Goal: Transaction & Acquisition: Book appointment/travel/reservation

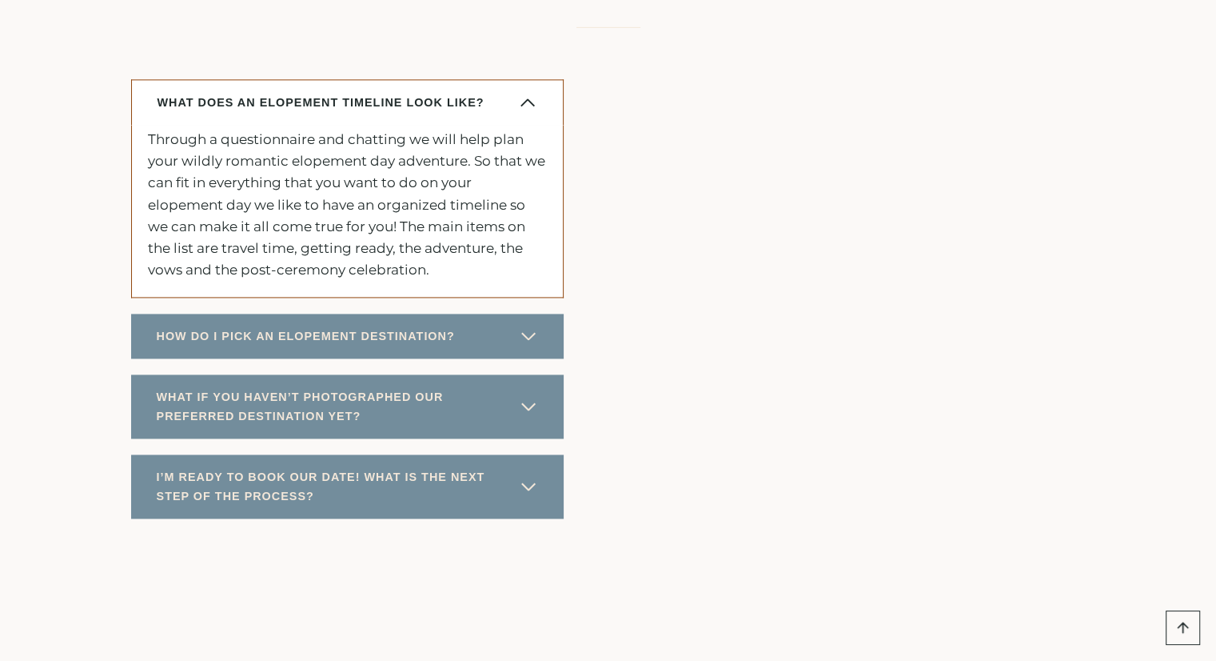
scroll to position [8288, 0]
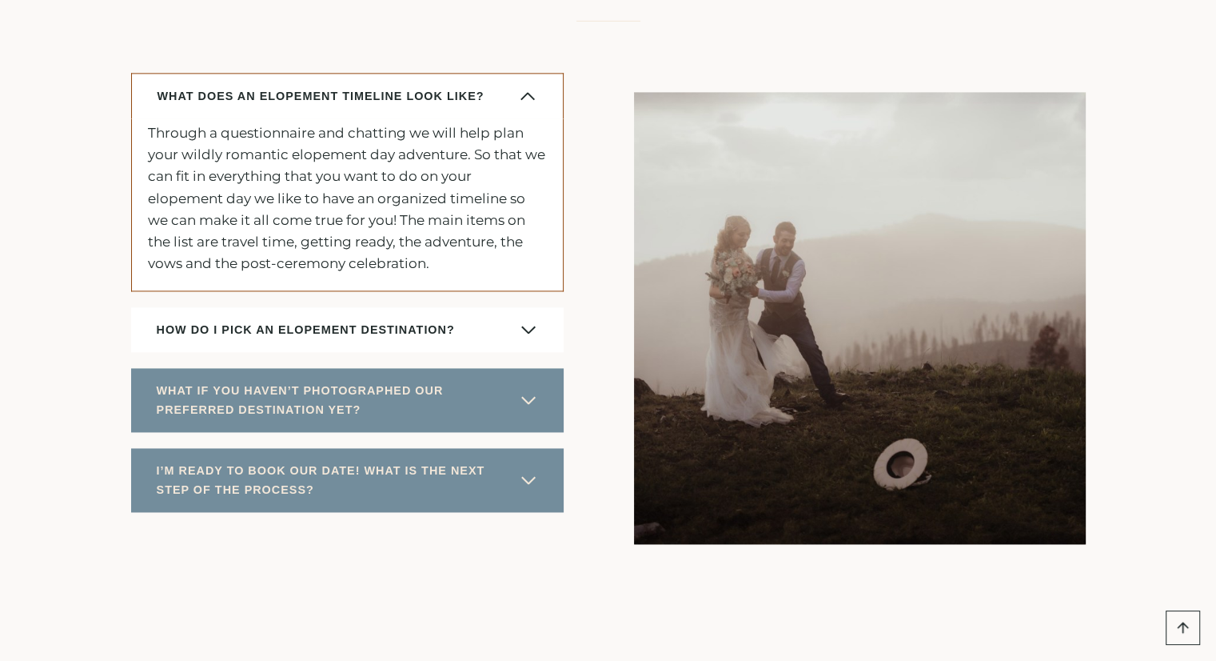
click at [166, 339] on span "HOW DO I PICK AN ELOPEMENT DESTINATION?" at bounding box center [306, 329] width 298 height 19
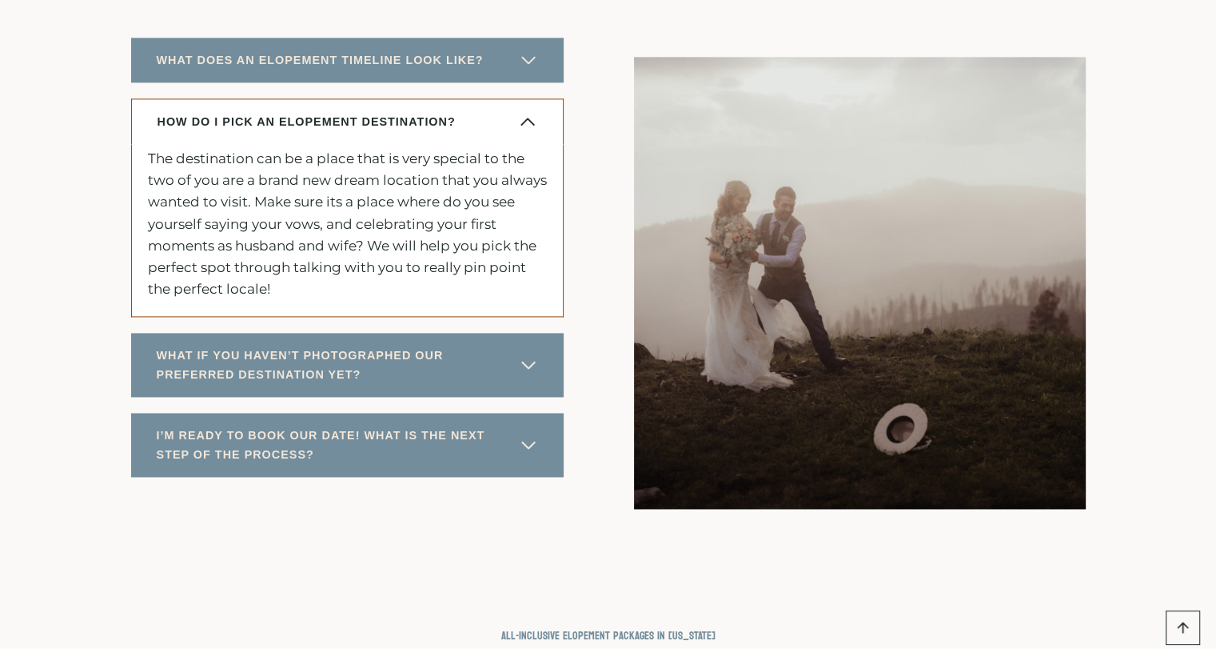
scroll to position [8327, 0]
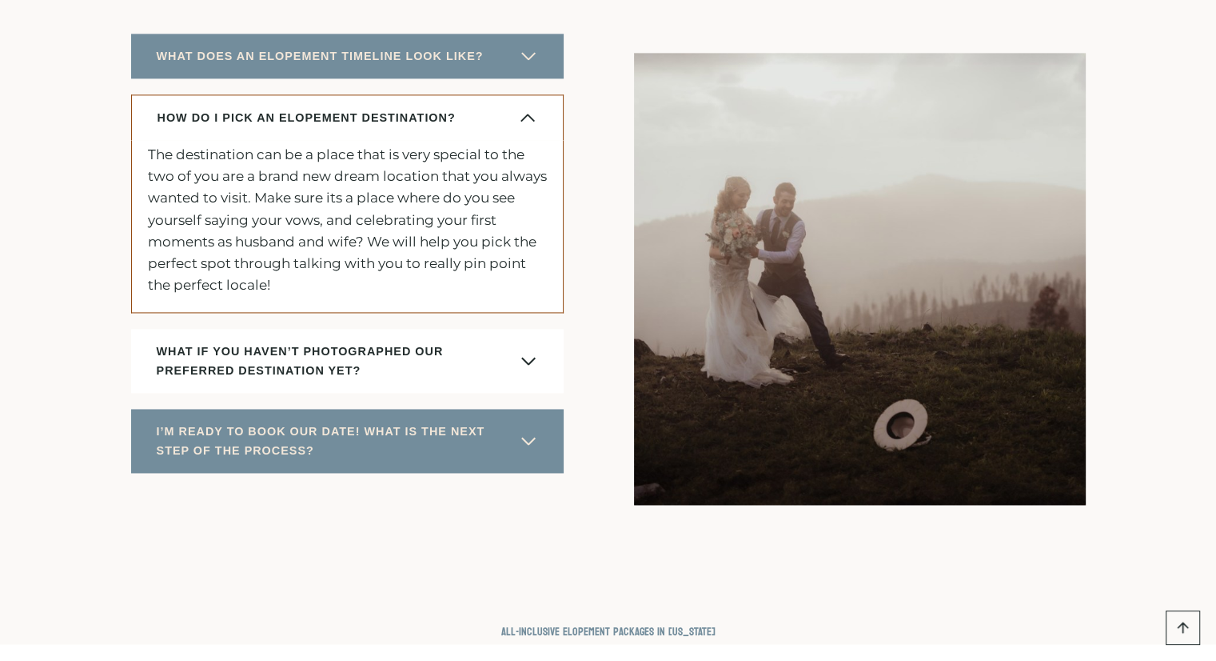
click at [168, 380] on span "WHAT IF YOU HAVEN’T PHOTOGRAPHED OUR PREFERRED DESTINATION YET?" at bounding box center [334, 360] width 354 height 38
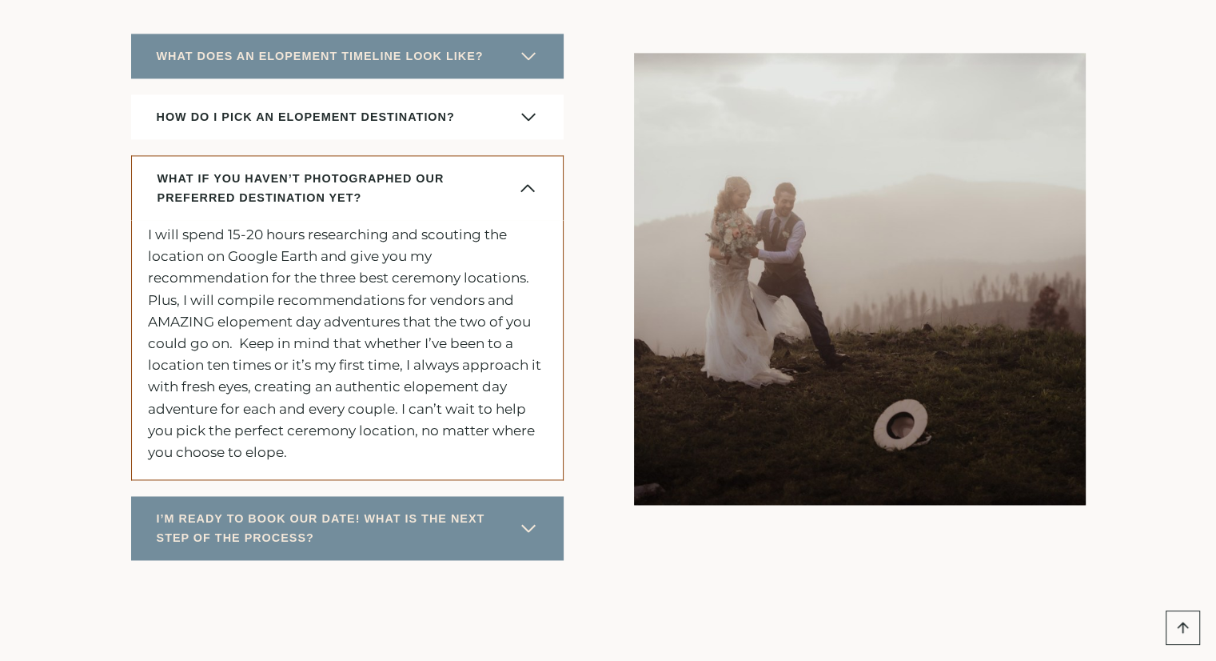
click at [188, 126] on span "HOW DO I PICK AN ELOPEMENT DESTINATION?" at bounding box center [306, 116] width 298 height 19
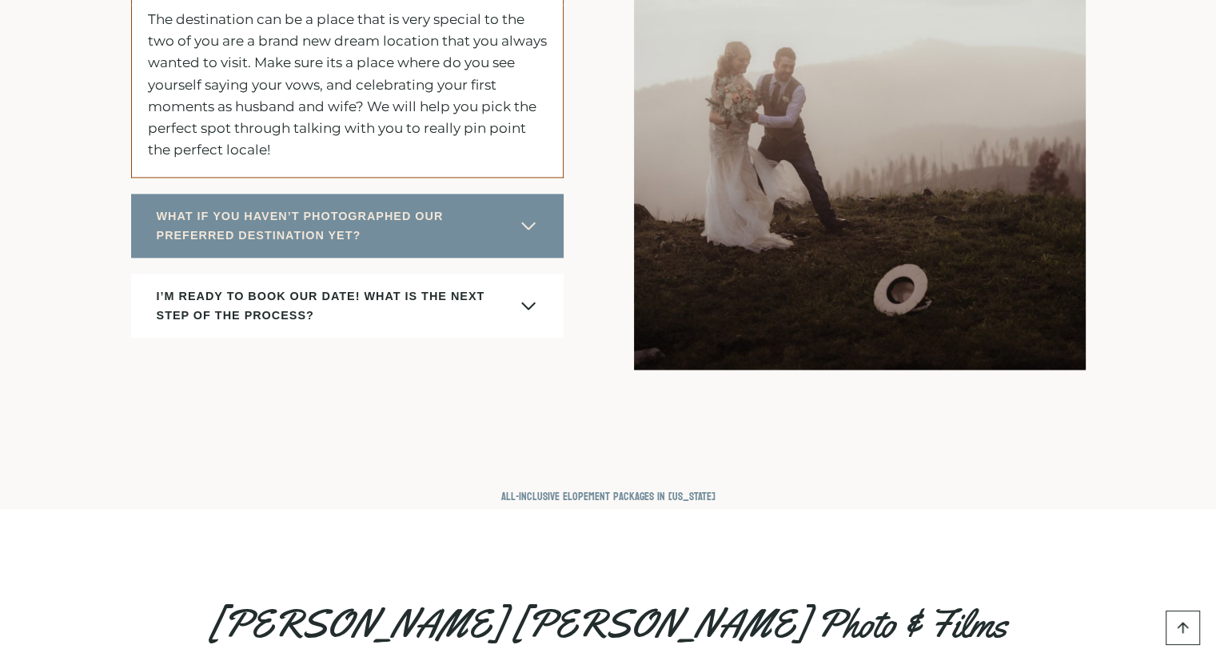
click at [170, 337] on button "I’M READY TO BOOK OUR DATE! WHAT IS THE NEXT STEP OF THE PROCESS?" at bounding box center [347, 305] width 433 height 64
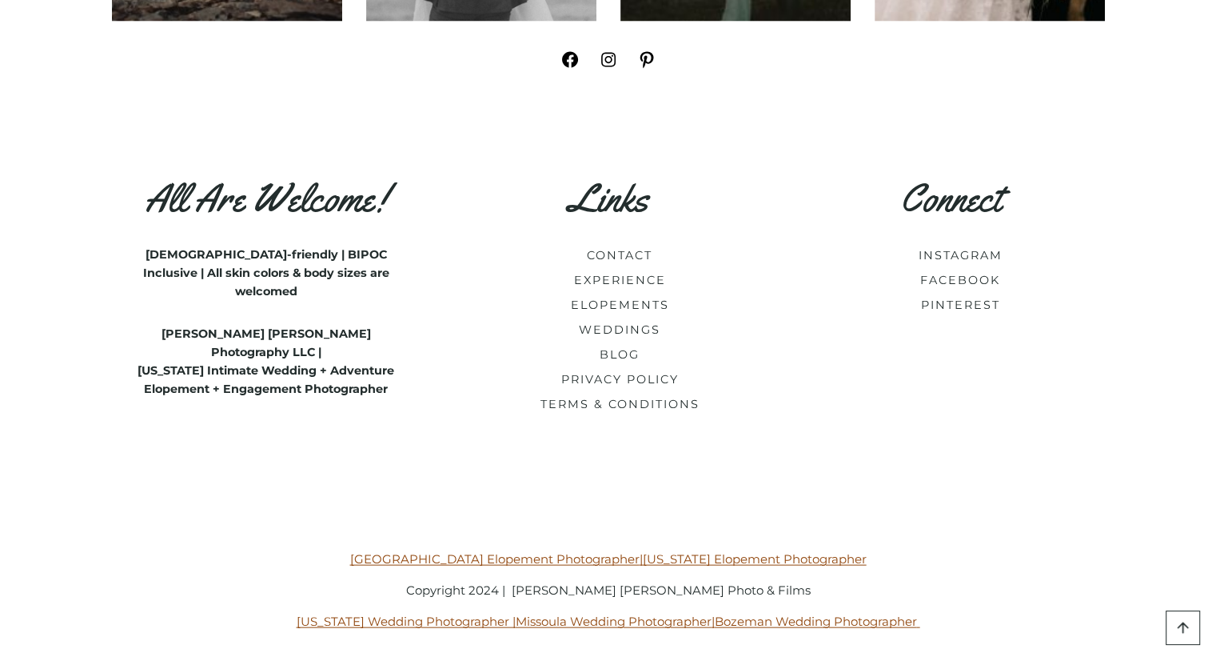
scroll to position [9379, 0]
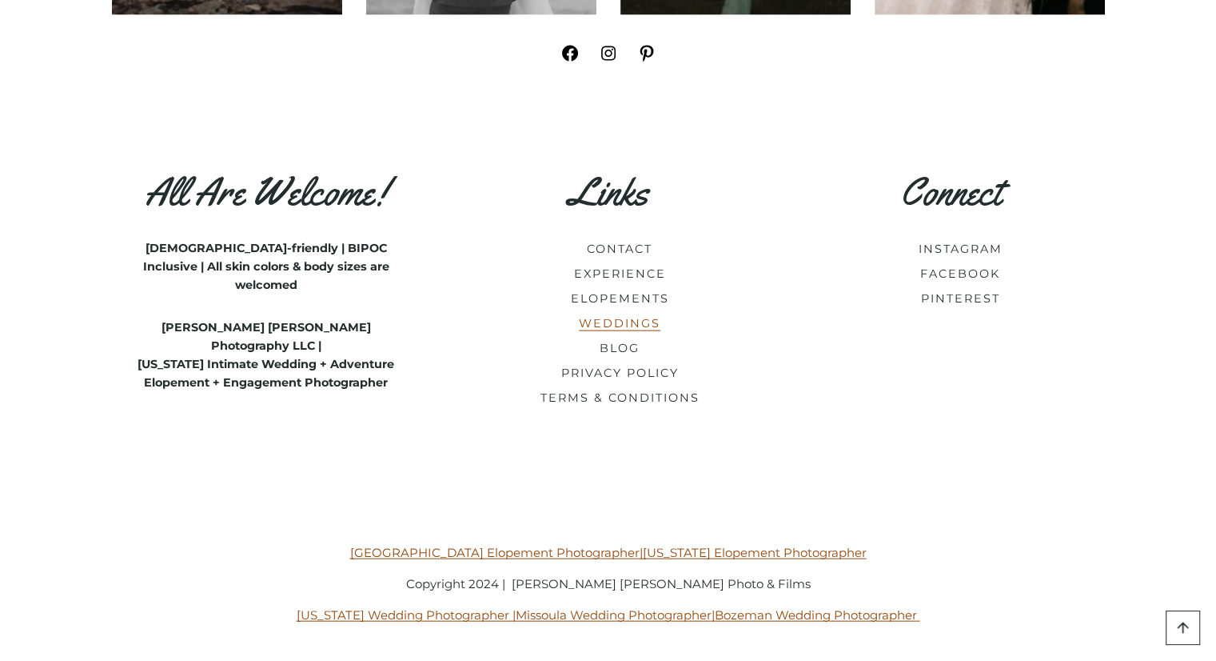
click at [594, 330] on link "WEDDINGS" at bounding box center [620, 323] width 82 height 14
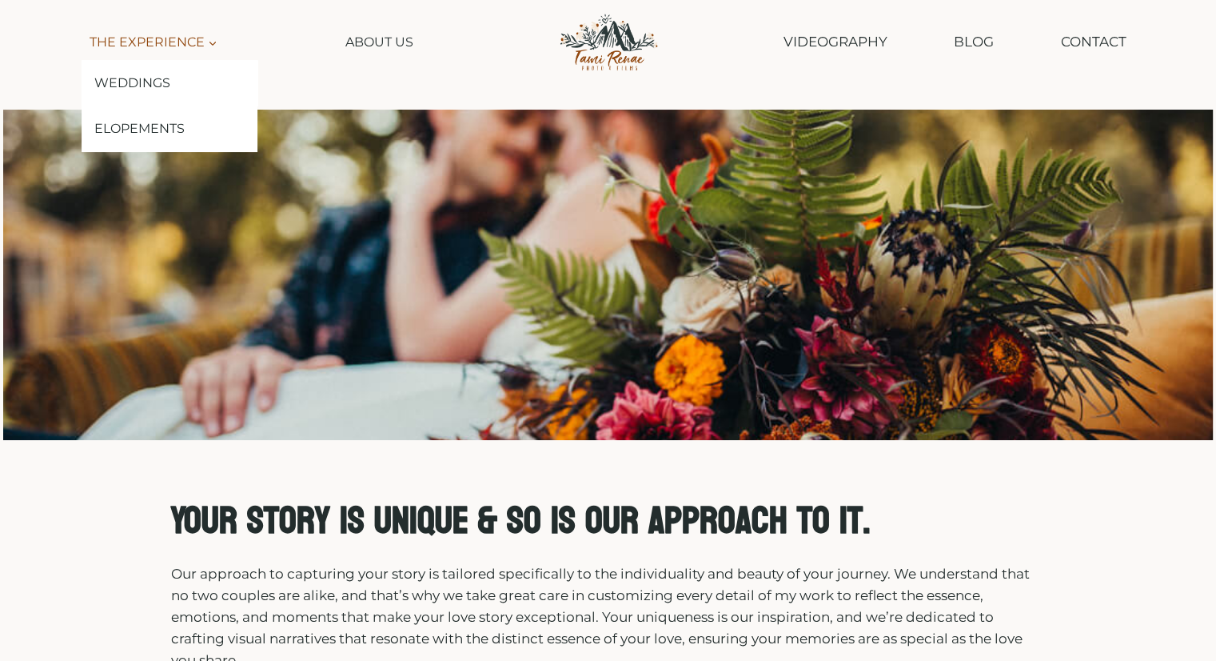
click at [170, 52] on link "The Experience Expand" at bounding box center [153, 42] width 143 height 36
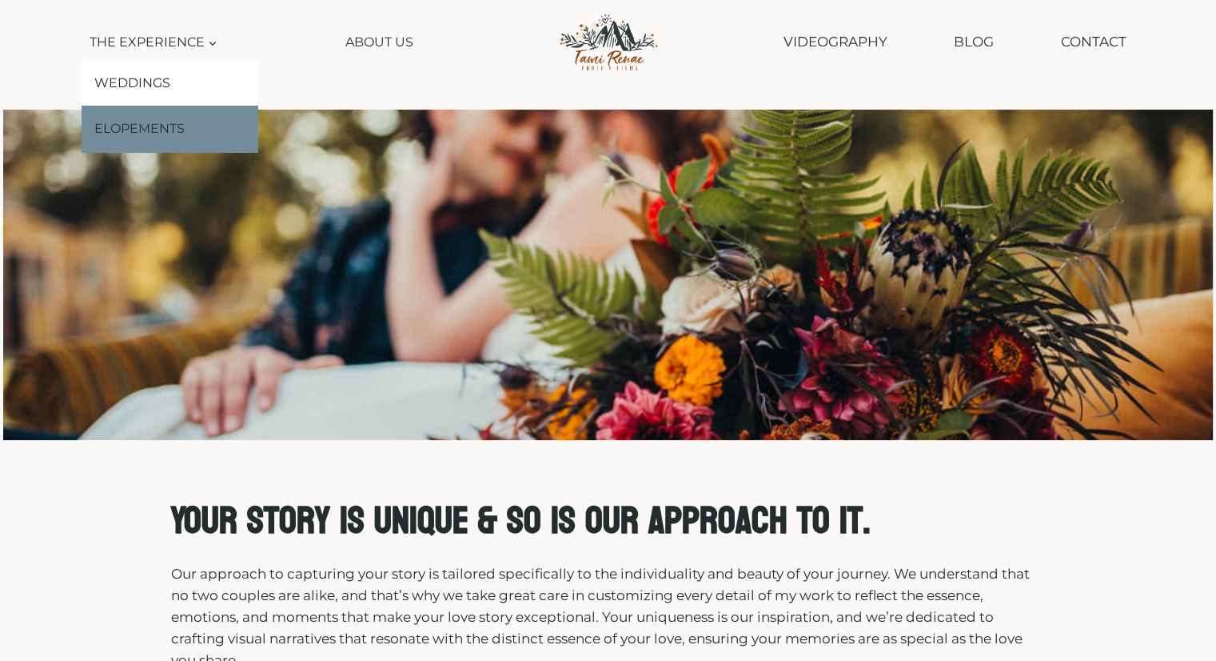
click at [143, 138] on link "Elopements" at bounding box center [170, 129] width 176 height 46
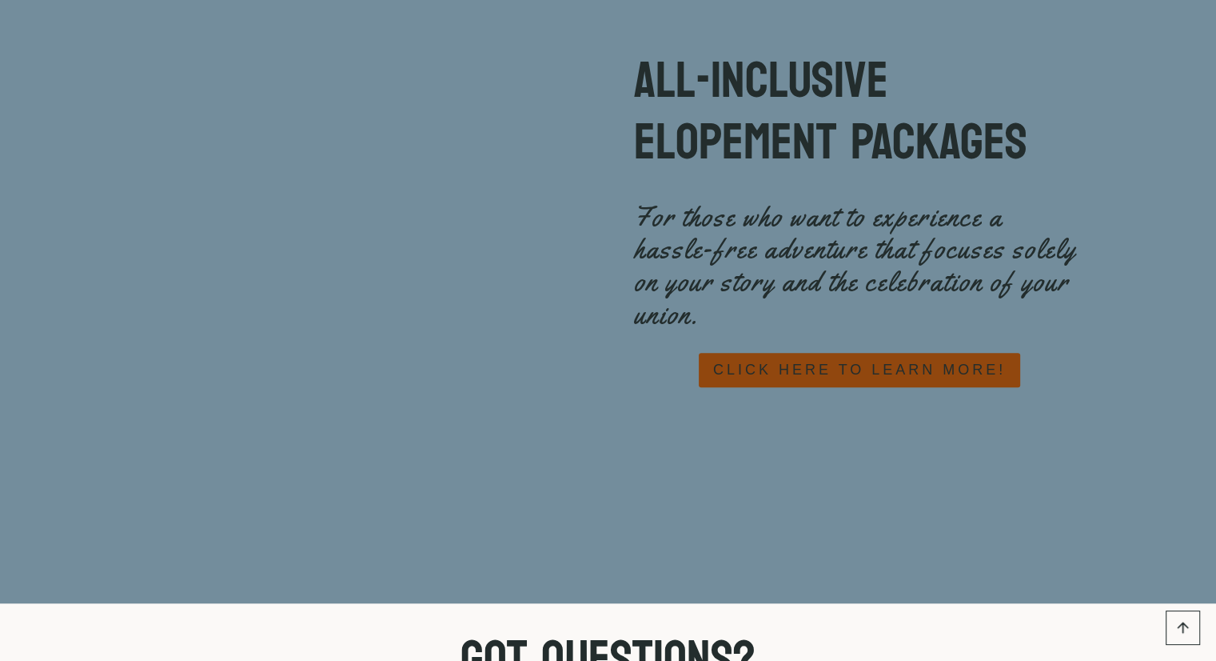
scroll to position [7159, 0]
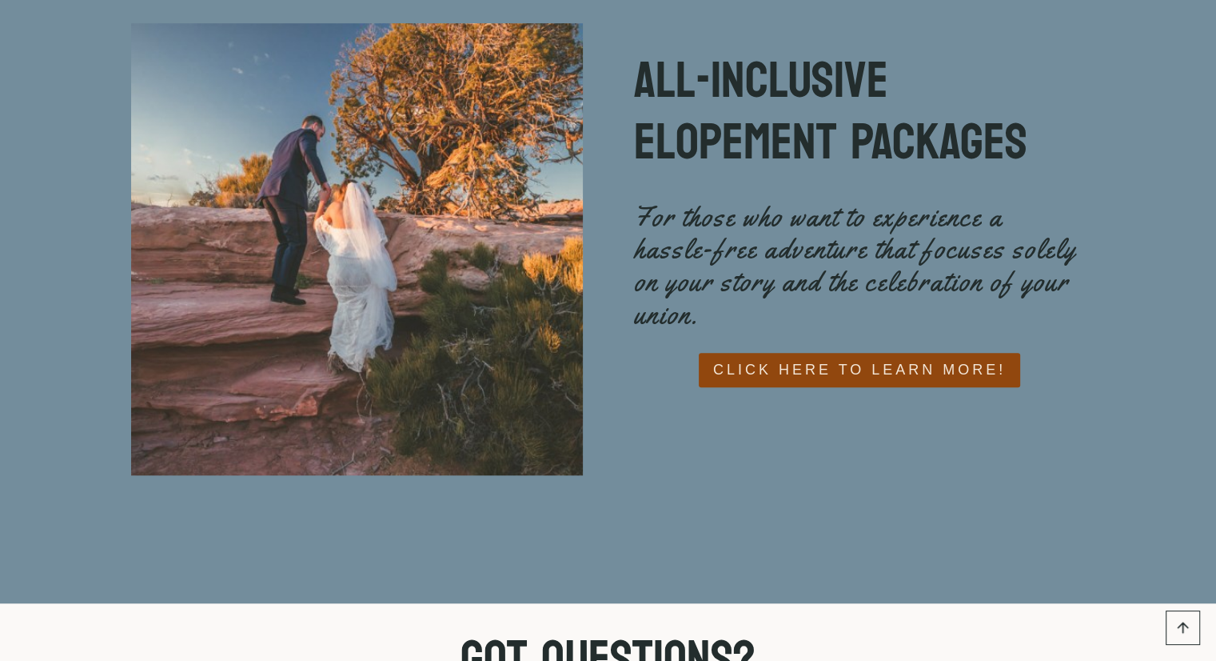
click at [748, 358] on span "CLICK HERE TO LEARN MORE!" at bounding box center [859, 369] width 293 height 23
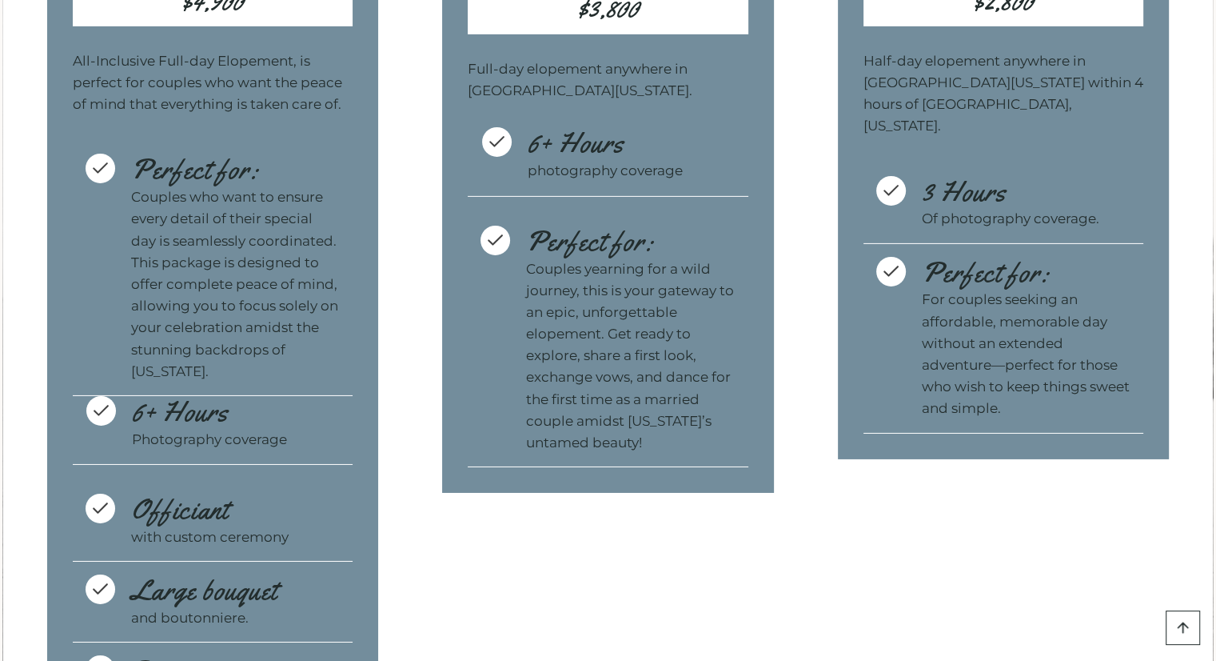
scroll to position [5198, 0]
